Goal: Task Accomplishment & Management: Use online tool/utility

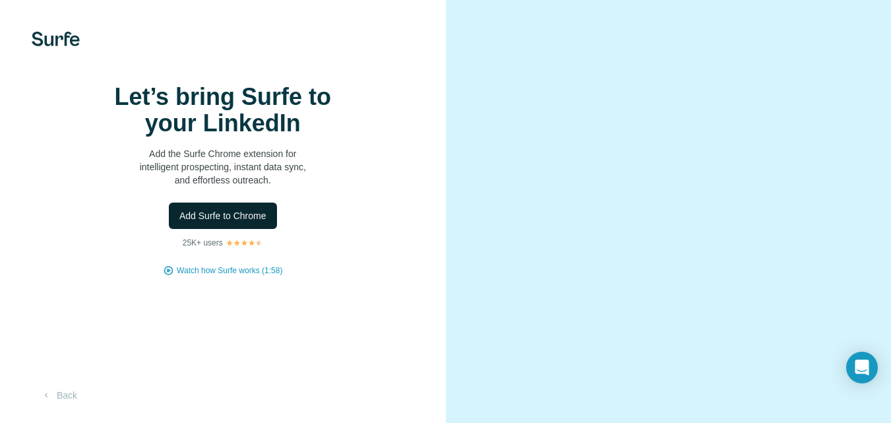
click at [236, 222] on span "Add Surfe to Chrome" at bounding box center [222, 215] width 87 height 13
